Goal: Information Seeking & Learning: Learn about a topic

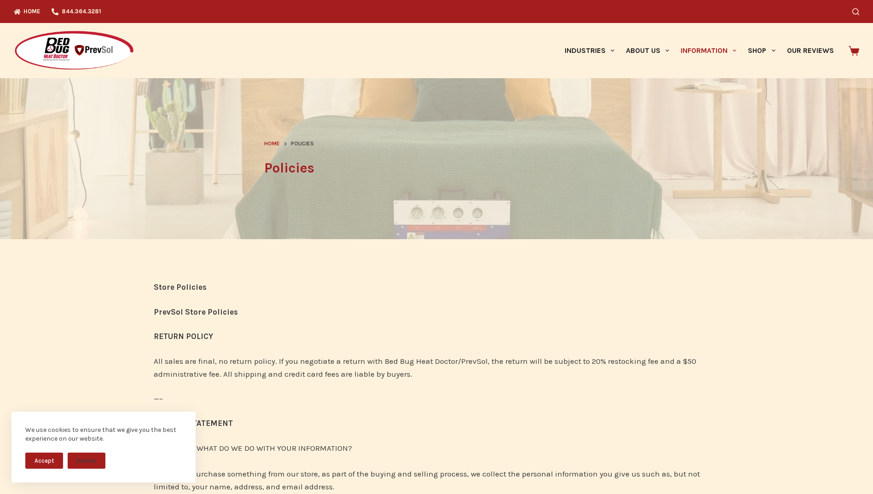
click at [271, 142] on span "Home" at bounding box center [272, 143] width 16 height 6
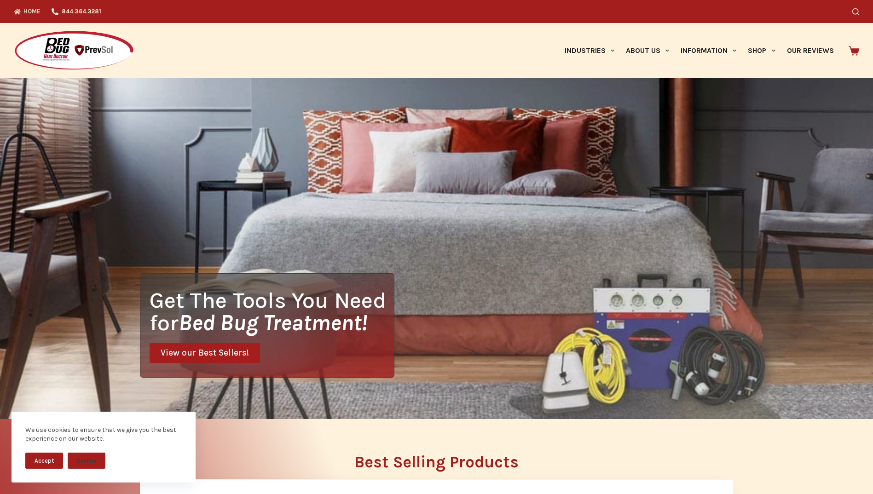
click at [654, 206] on div "Get The Tools You Need for Bed Bug Treatment! View our Best Sellers!" at bounding box center [436, 248] width 873 height 341
click at [530, 55] on div "Industries Hospitality Bed & Breakfasts Extended Stays Hotels Inns Lodge Motels…" at bounding box center [602, 50] width 513 height 55
click at [29, 12] on link "Home" at bounding box center [30, 11] width 32 height 23
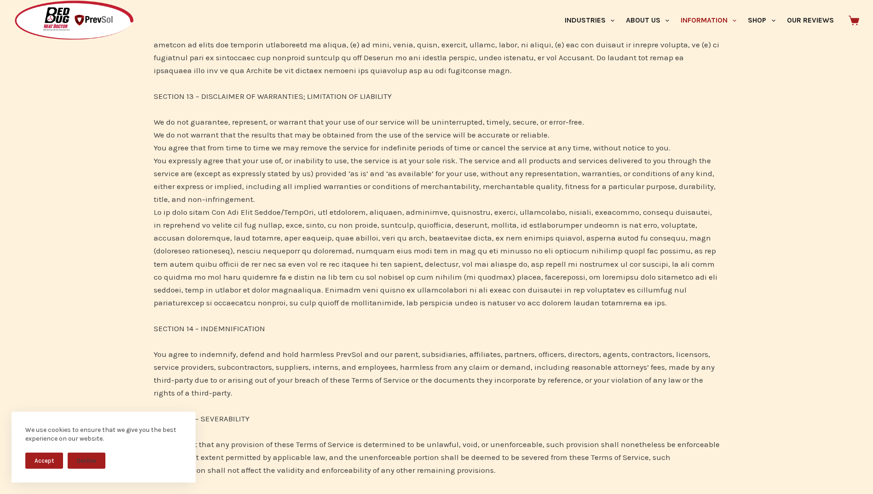
scroll to position [3359, 0]
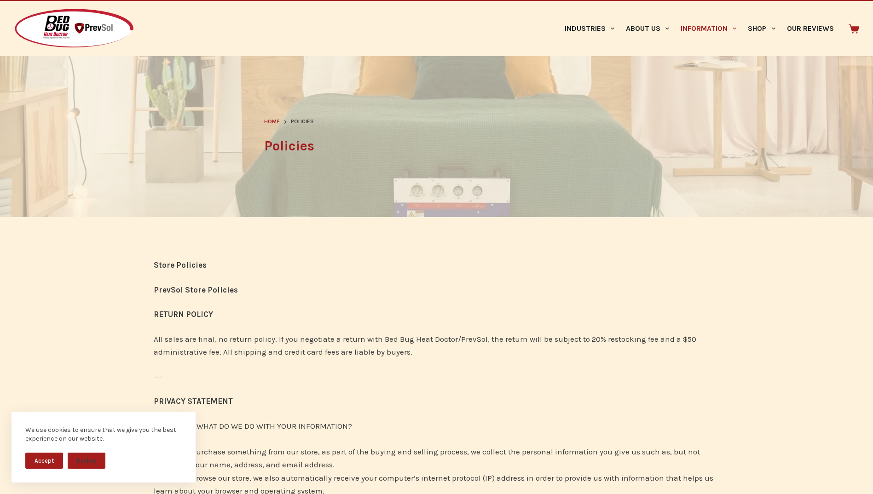
scroll to position [0, 0]
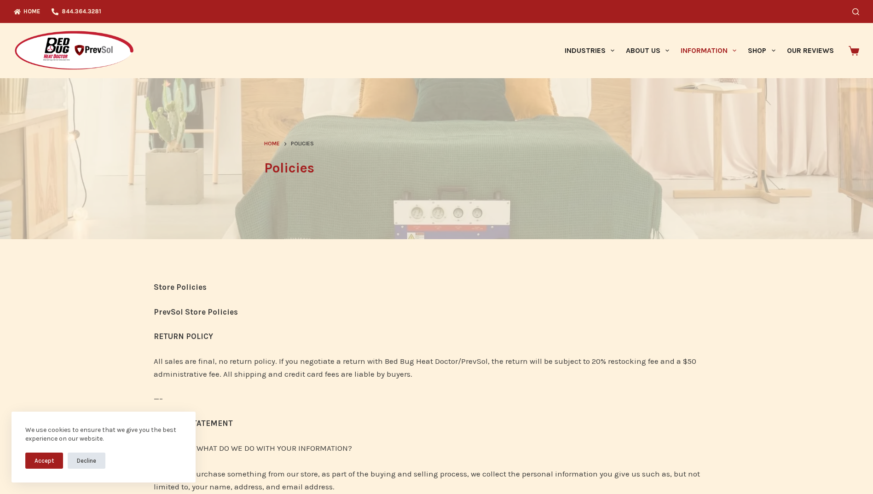
click at [71, 462] on button "Decline" at bounding box center [87, 461] width 38 height 16
